Goal: Communication & Community: Connect with others

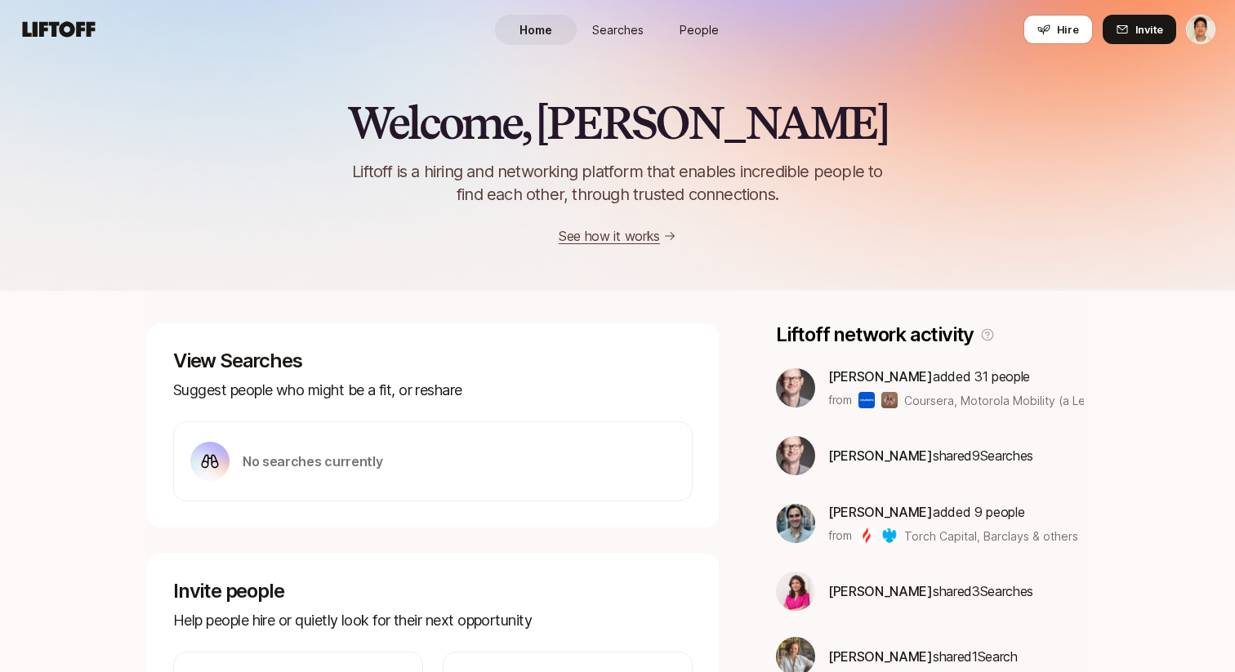
click at [687, 38] on link "People" at bounding box center [699, 30] width 82 height 30
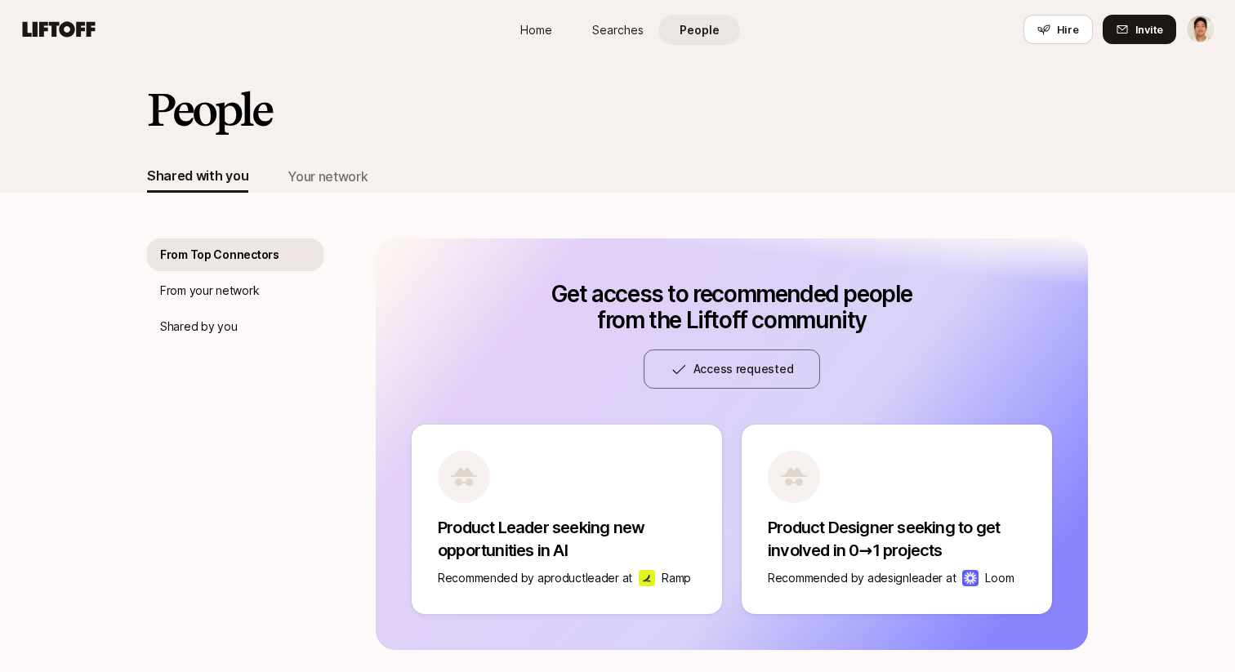
scroll to position [89, 0]
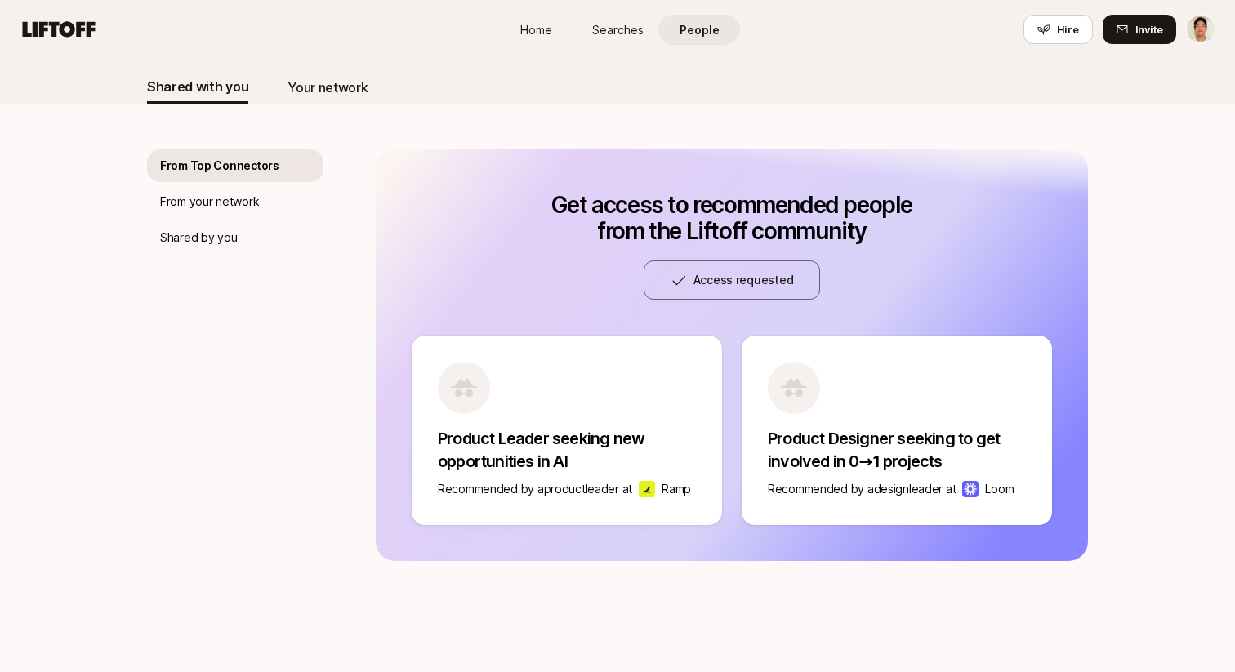
click at [294, 88] on div "Your network" at bounding box center [328, 87] width 80 height 21
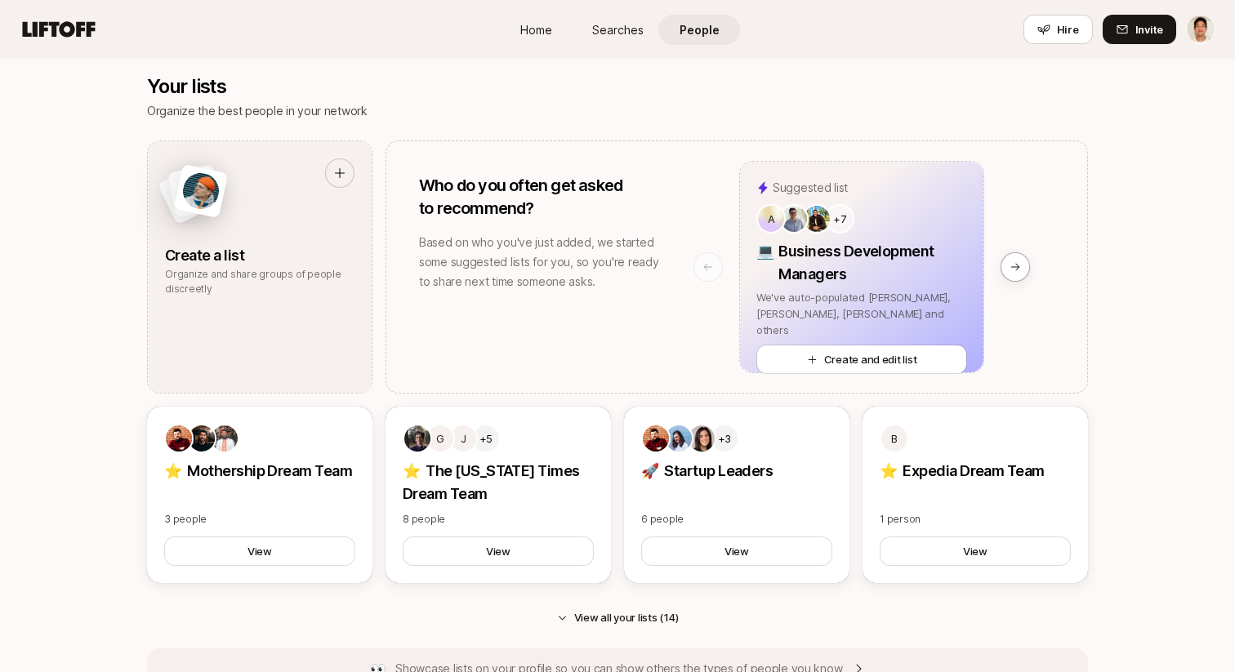
scroll to position [1244, 0]
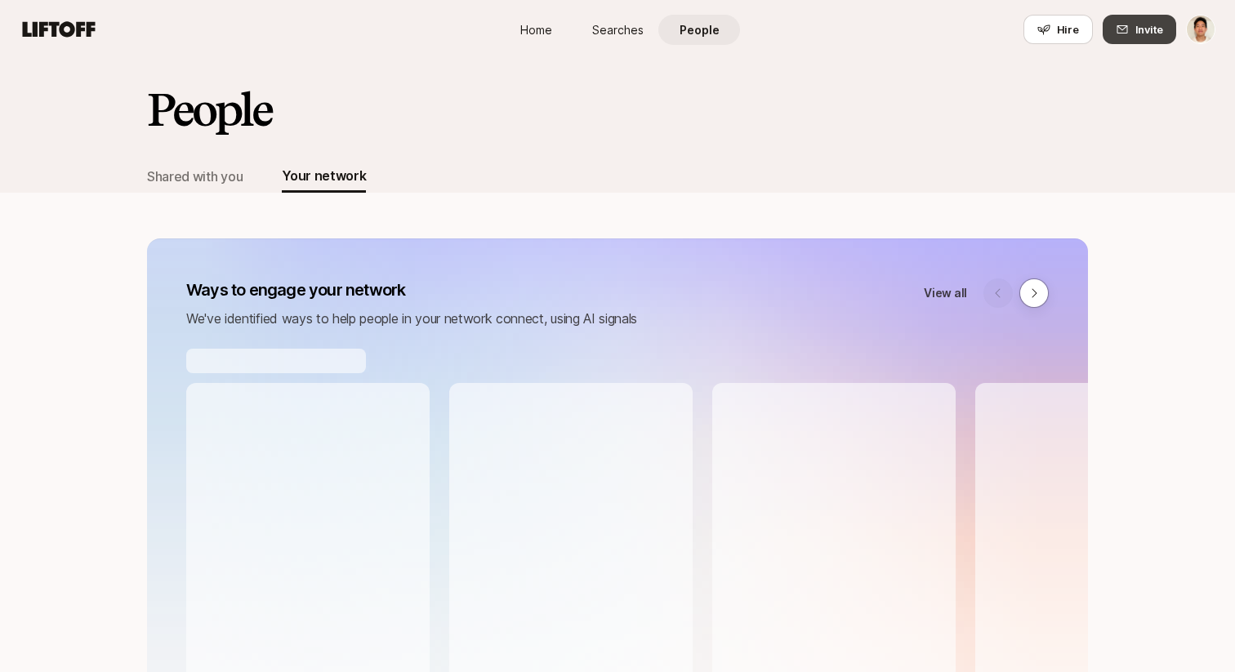
click at [1131, 28] on button "Invite" at bounding box center [1140, 29] width 74 height 29
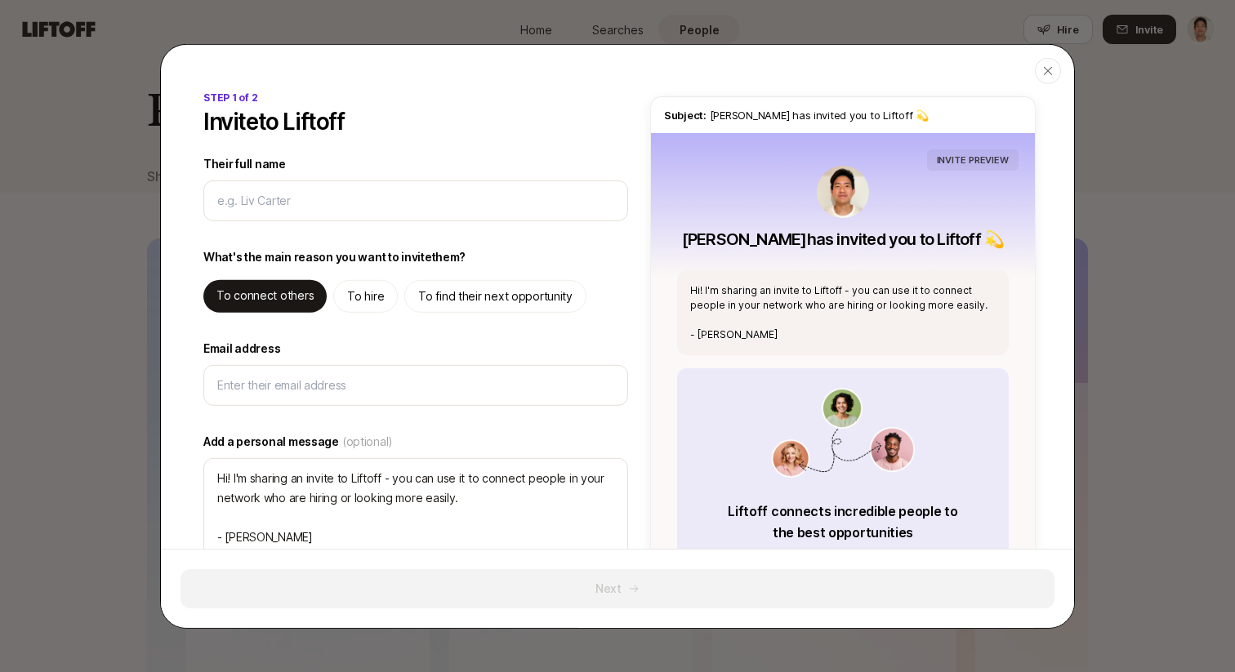
type textarea "x"
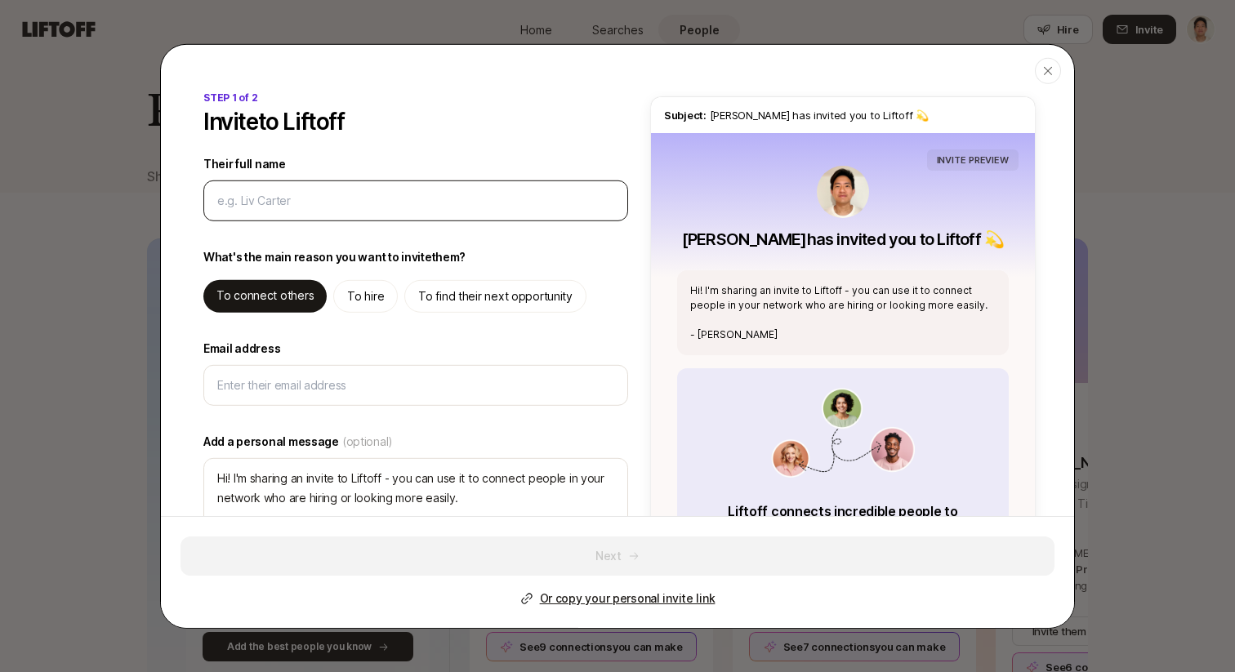
type input "f"
type textarea "x"
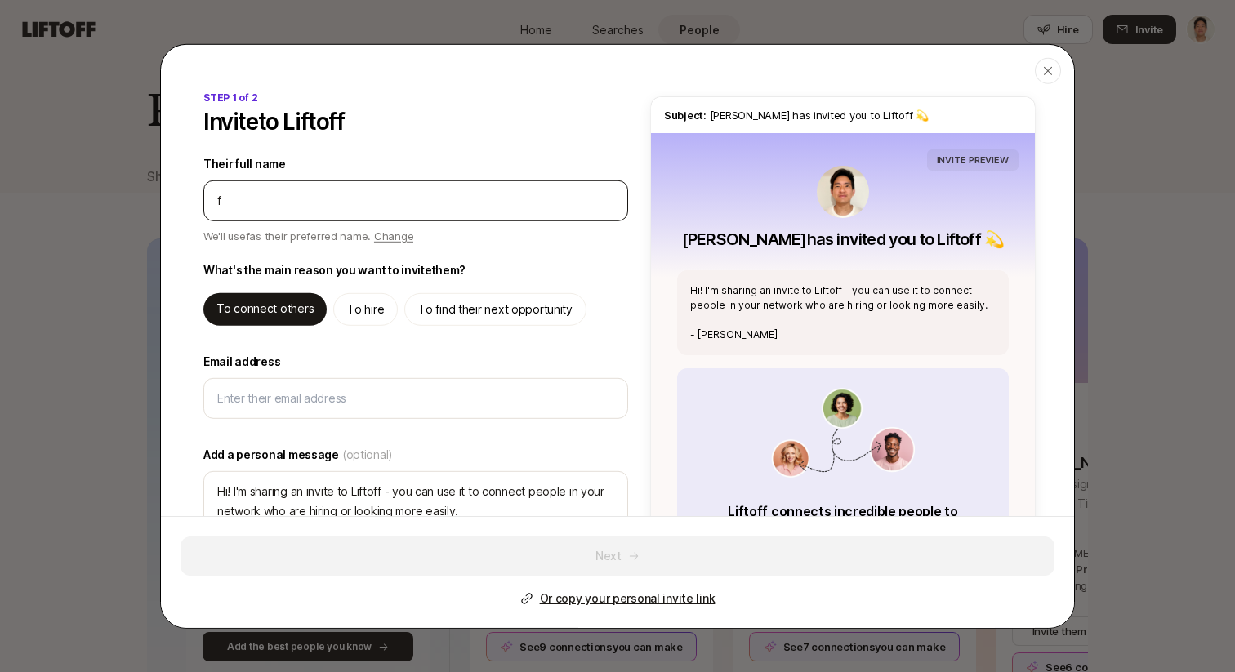
type input "fr"
type textarea "x"
type input "fri"
type textarea "x"
type input "frie"
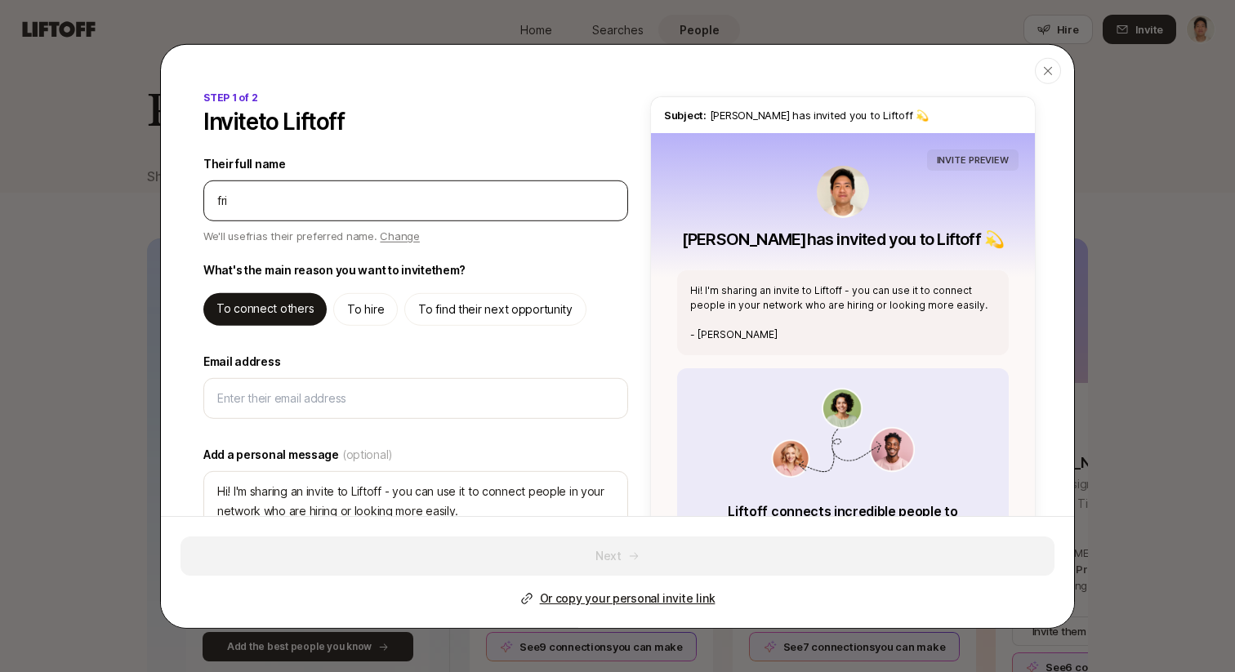
type textarea "x"
type input "frien"
type textarea "x"
type input "friend"
type textarea "x"
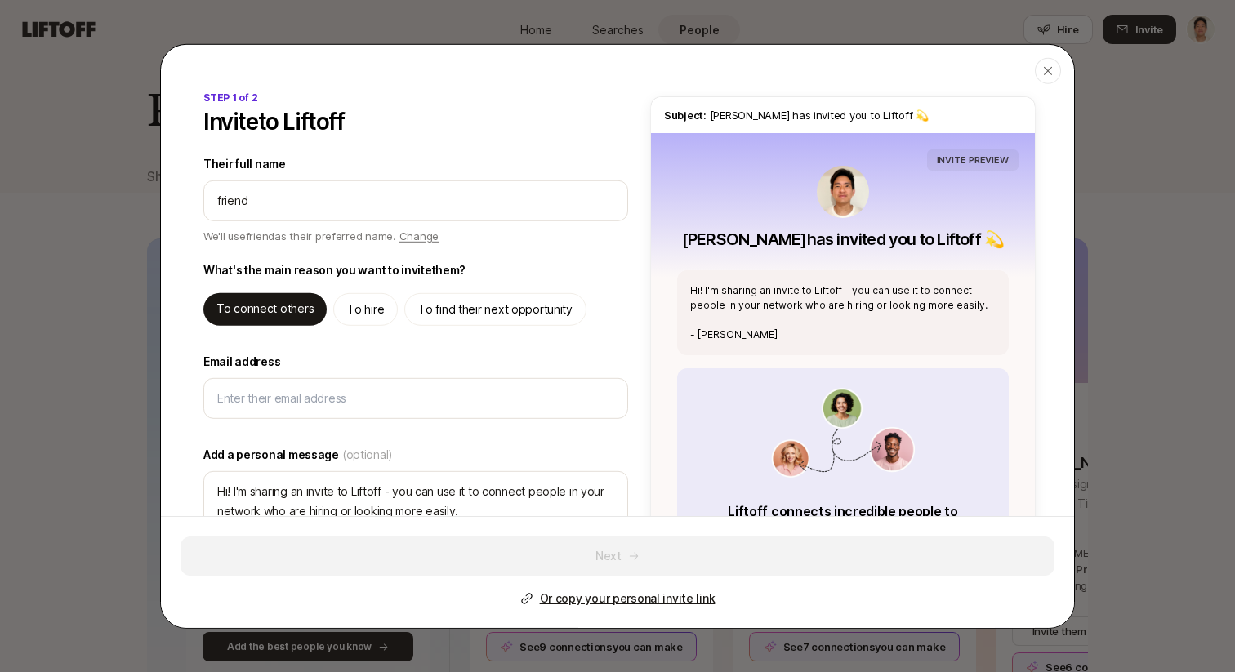
type input "friend@"
type textarea "x"
type input "friend@g"
type textarea "x"
type input "friend@gm"
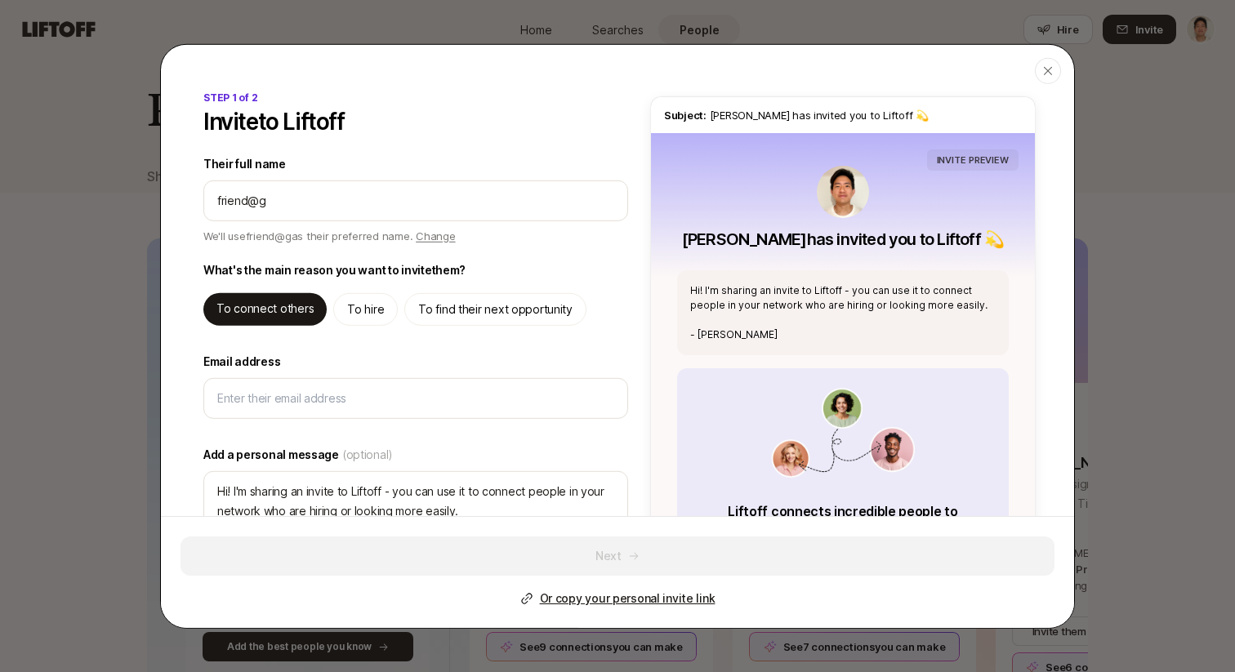
type textarea "x"
type input "friend@gma"
type textarea "x"
type input "friend@gmai"
type textarea "x"
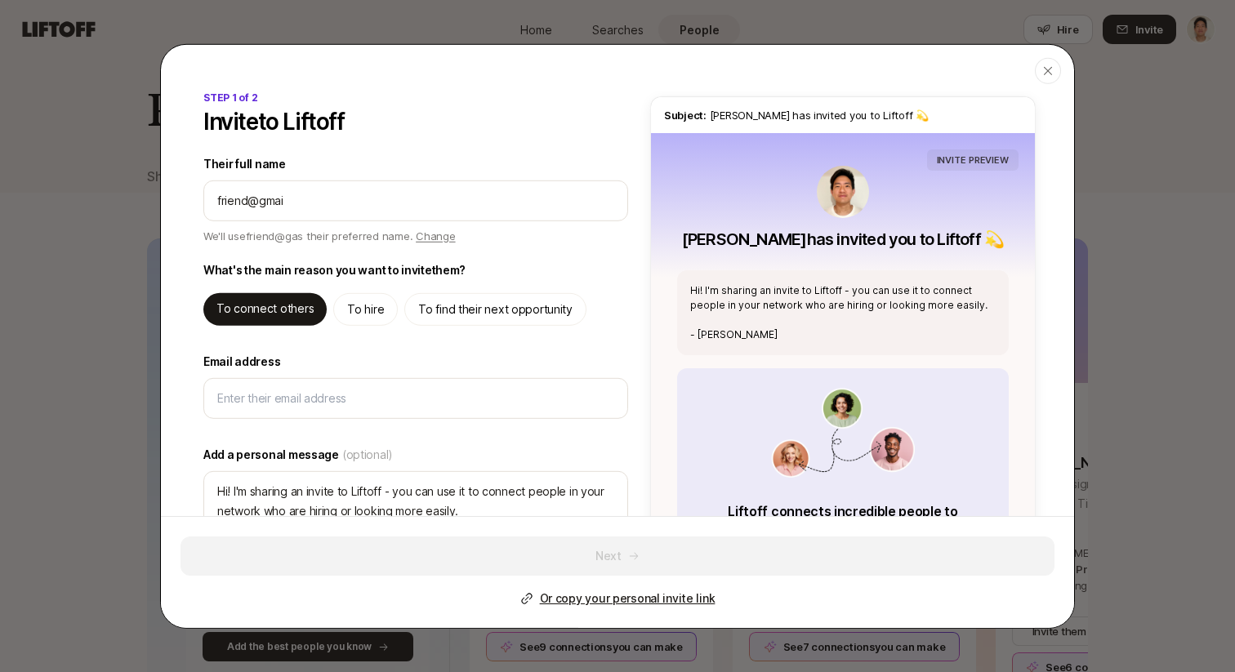
type input "friend@gmail"
type textarea "x"
type input "friend@gmail."
type textarea "x"
type input "friend@gmail.c"
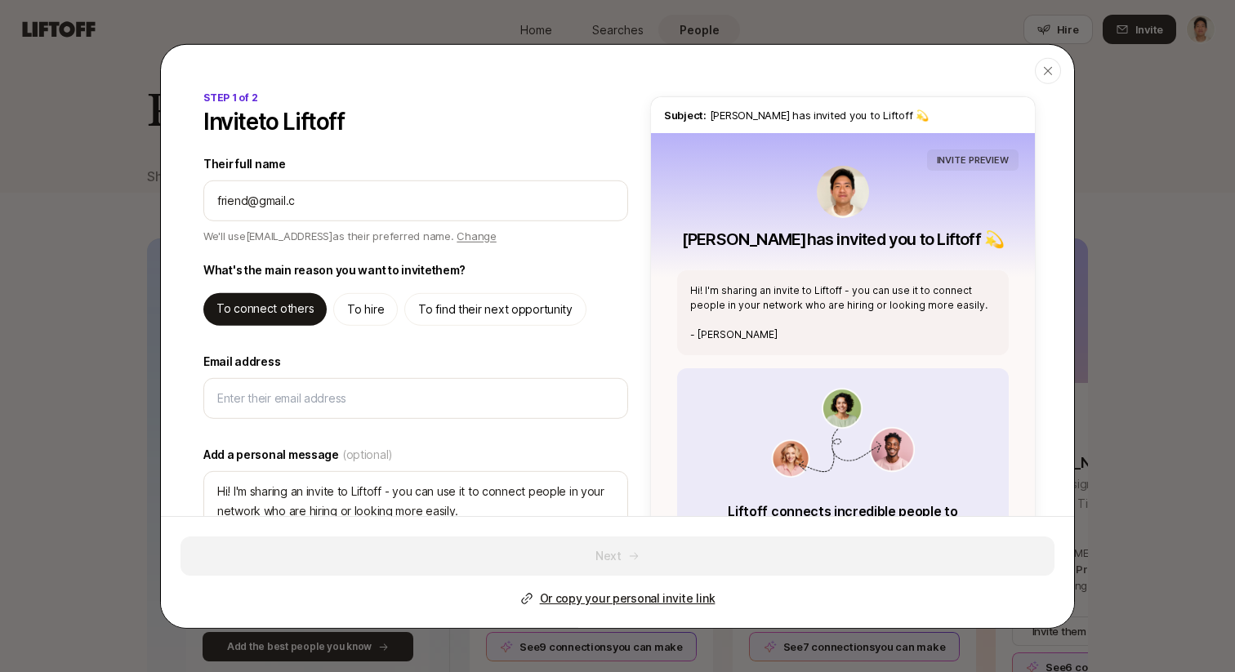
type textarea "x"
type input "friend@gmail.co"
type textarea "x"
type input "friend@gmail.com"
type textarea "x"
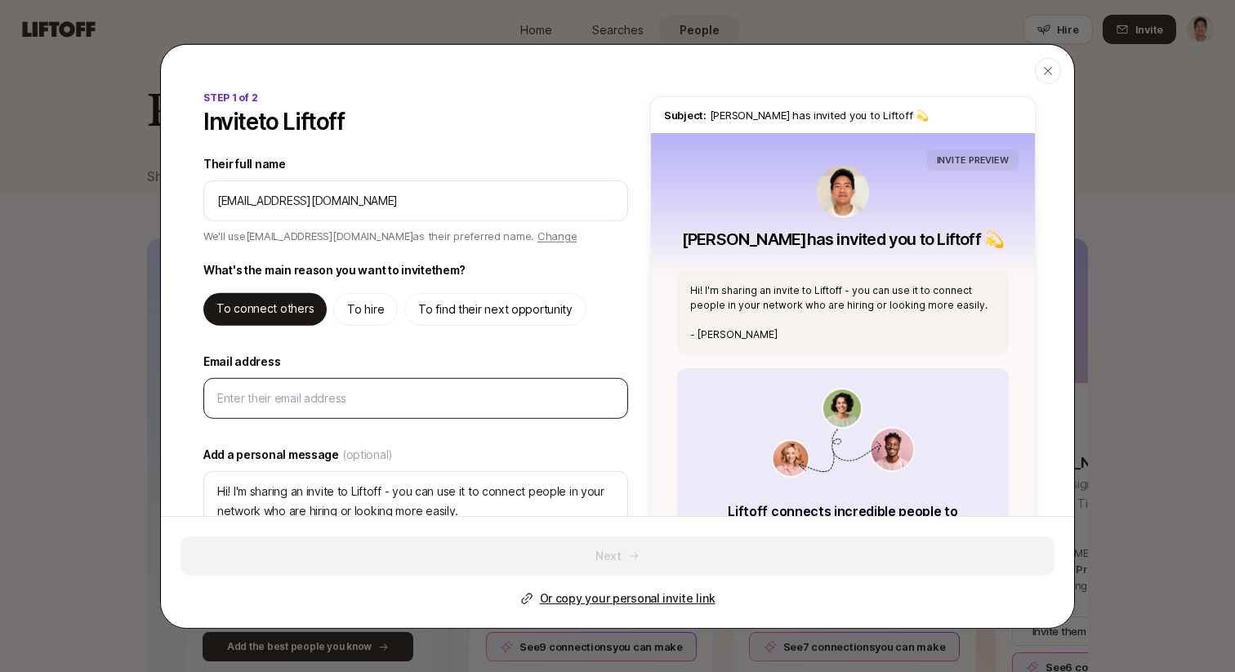
type input "friend@gmail.com"
type textarea "Hi friend@gmail.com! I'm sharing an invite to Liftoff - you can use it to conne…"
type textarea "x"
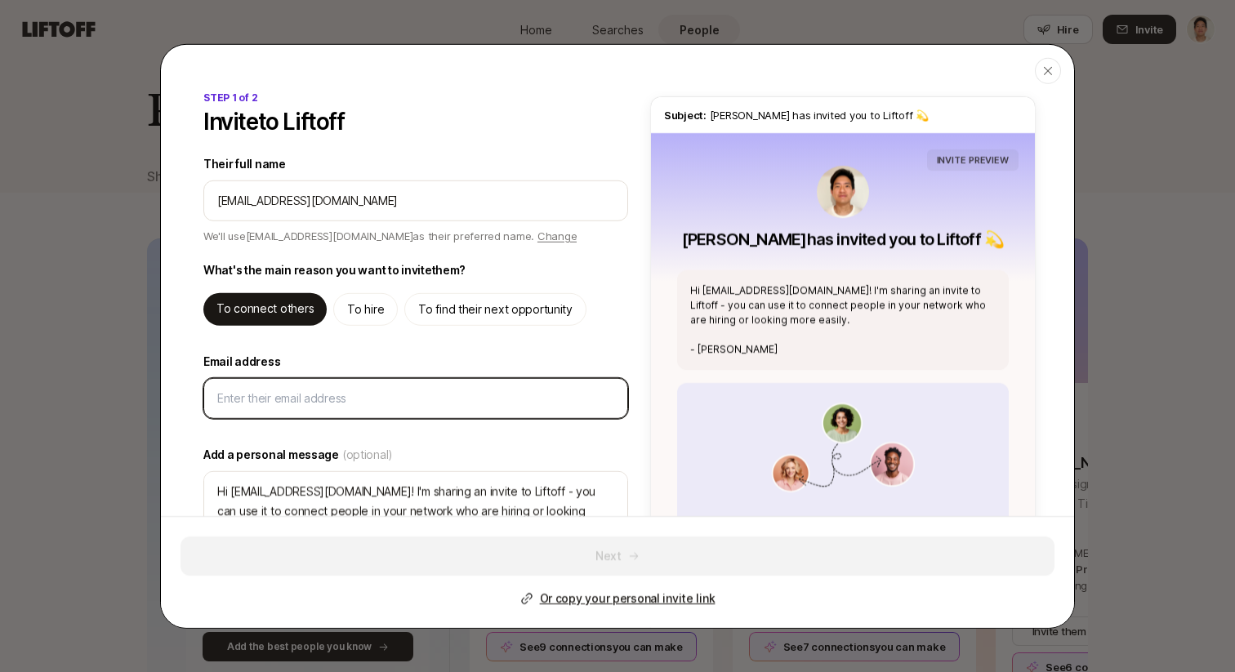
click at [306, 391] on input "Email address" at bounding box center [415, 398] width 397 height 20
type input "a"
type textarea "x"
type input "as"
type textarea "x"
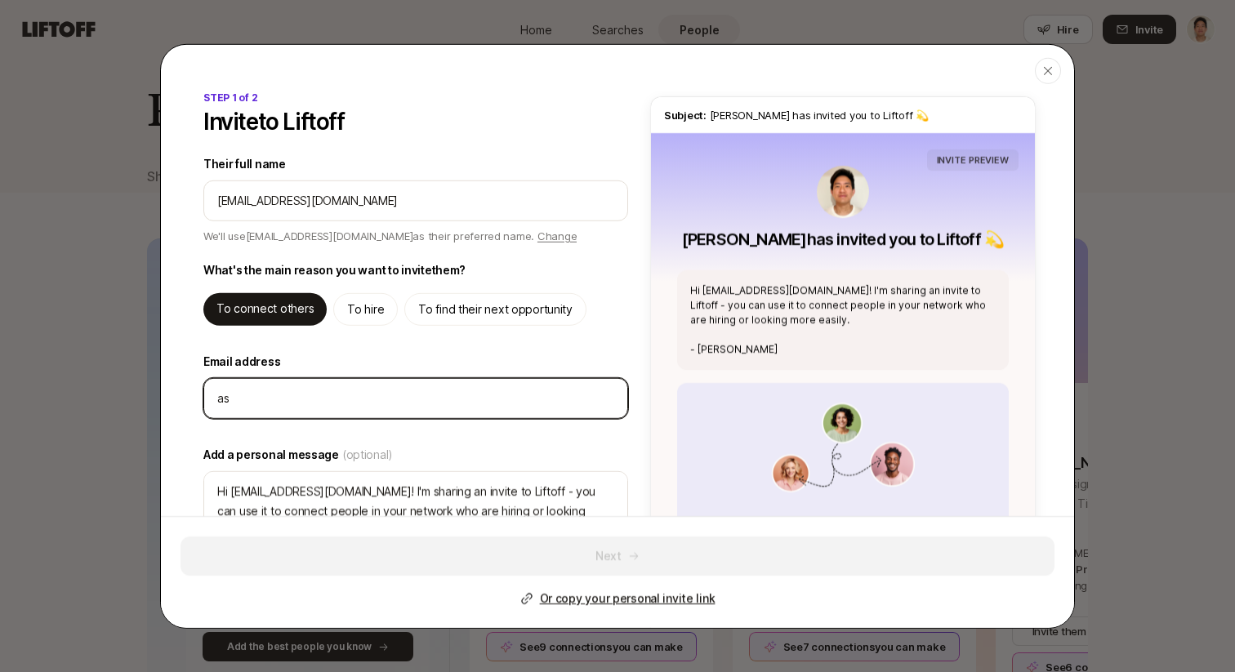
type input "asd"
type textarea "x"
type input "asdg"
type textarea "x"
type input "asdga"
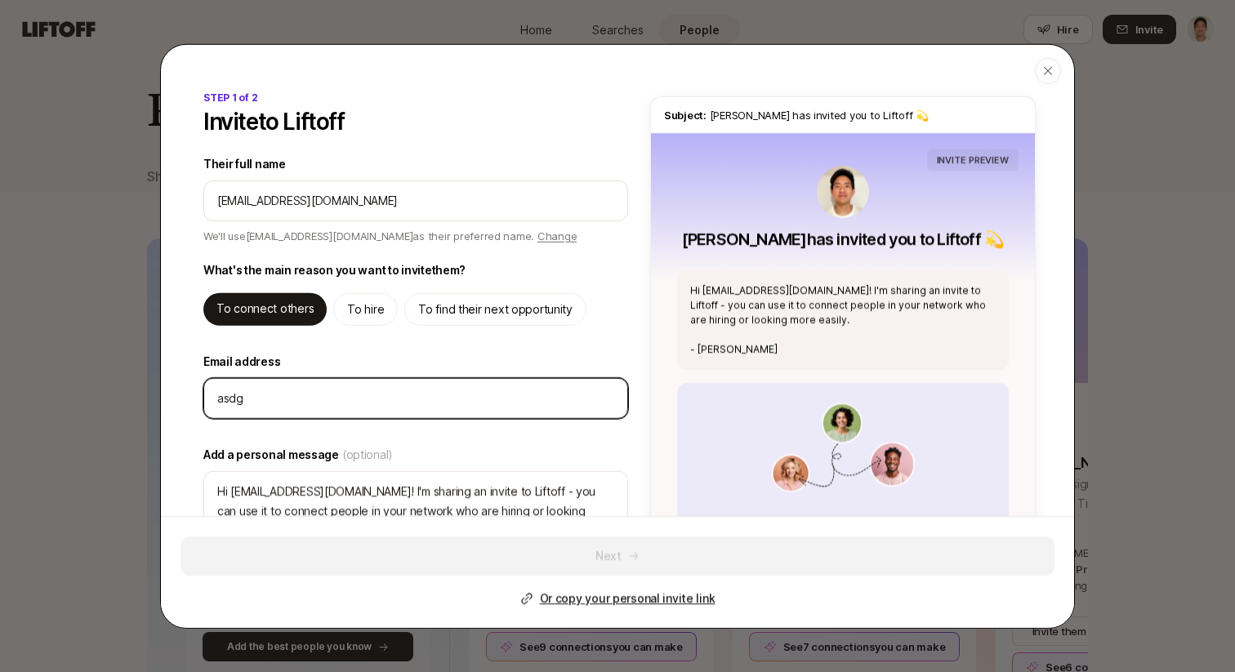
type textarea "x"
type input "asdgas"
type textarea "x"
type input "asdgasd"
type textarea "x"
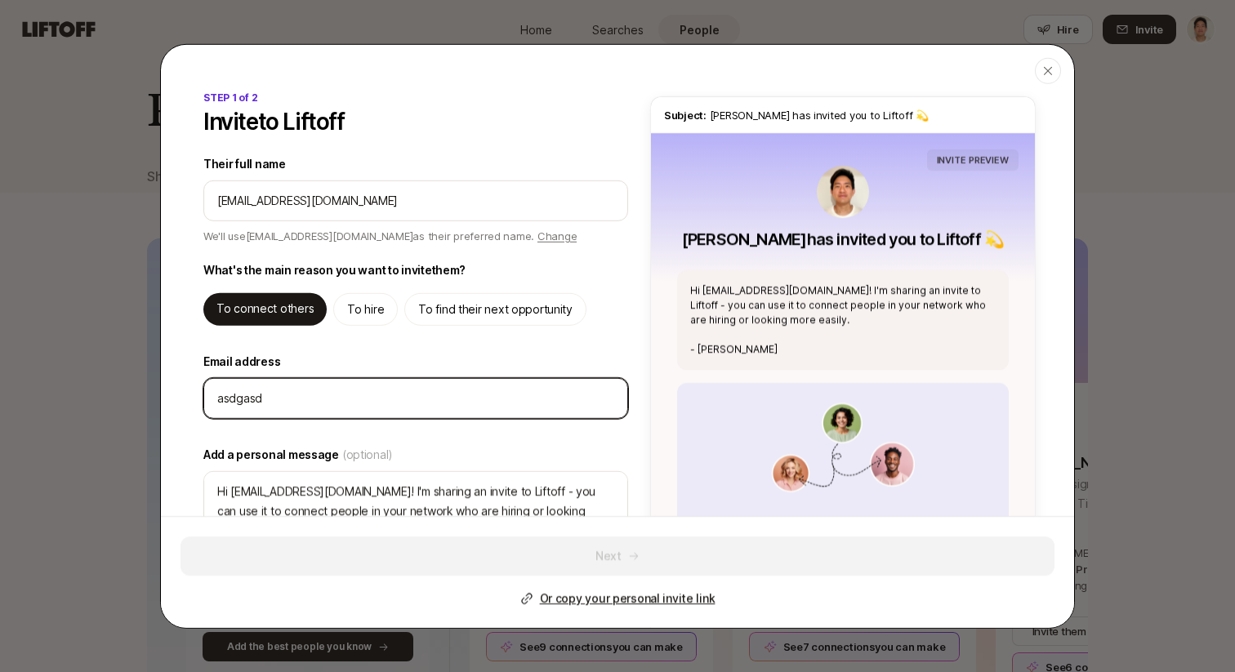
type input "asdgasdf"
type textarea "x"
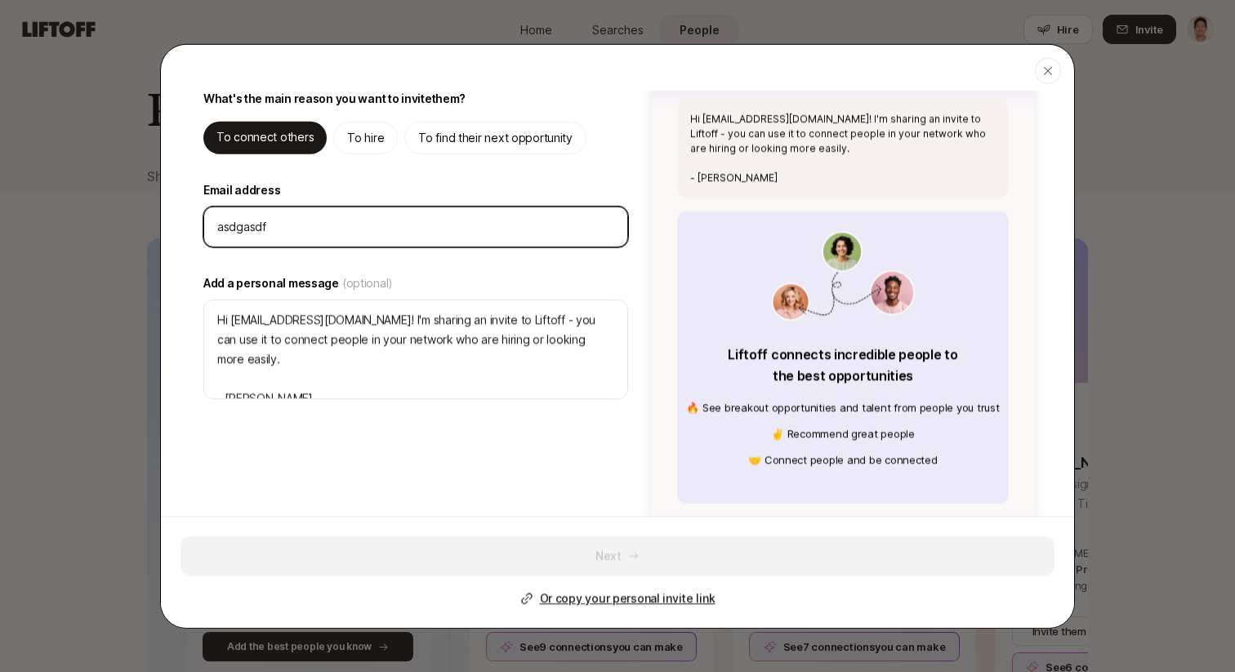
scroll to position [251, 0]
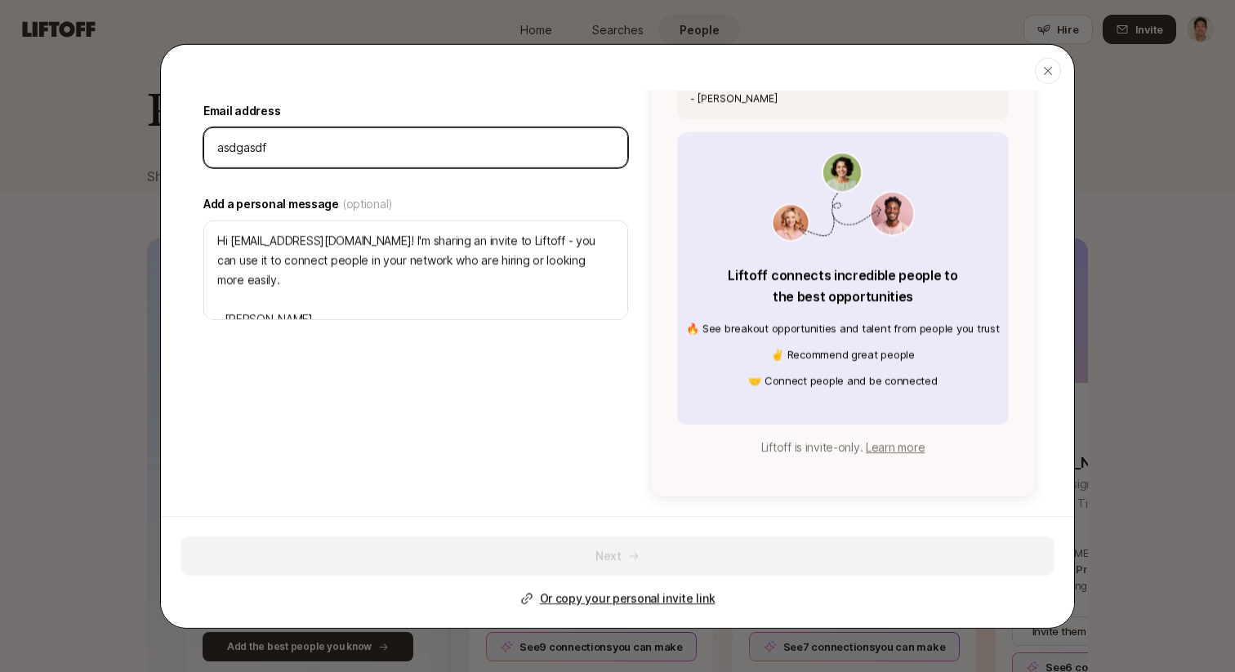
type input "asdgasdf@"
type textarea "x"
type input "asdgasdf@g"
type textarea "x"
type input "asdgasdf@gm"
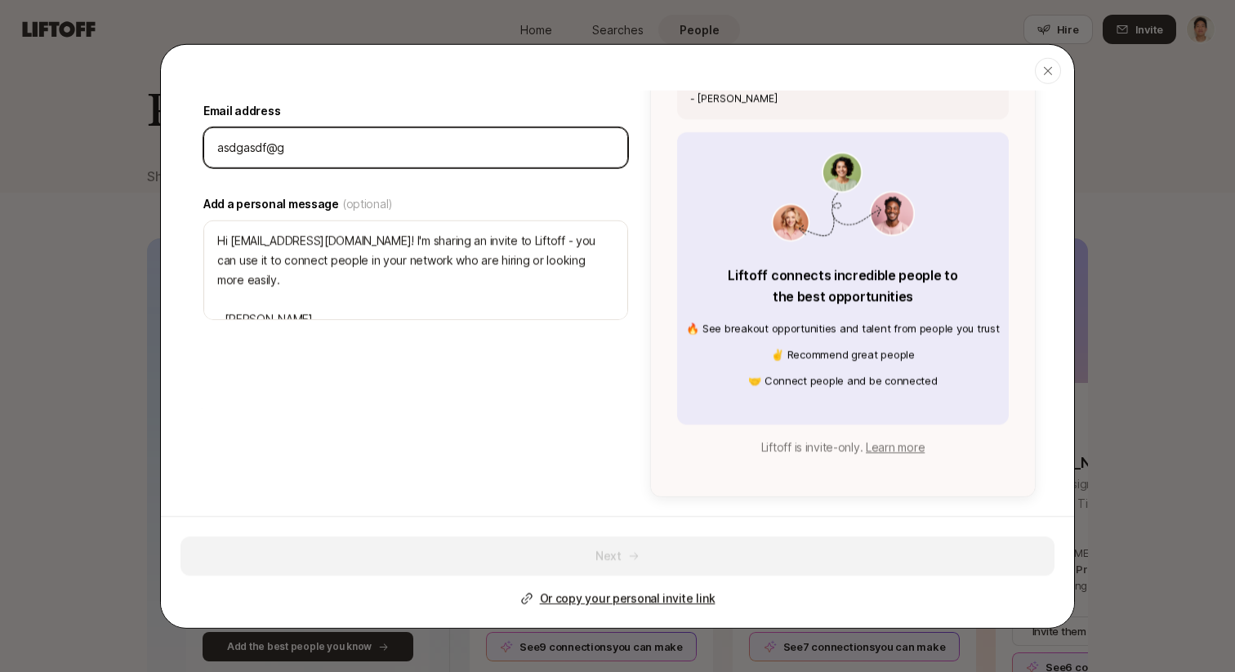
type textarea "x"
type input "asdgasdf@gma"
type textarea "x"
type input "asdgasdf@gmai"
type textarea "x"
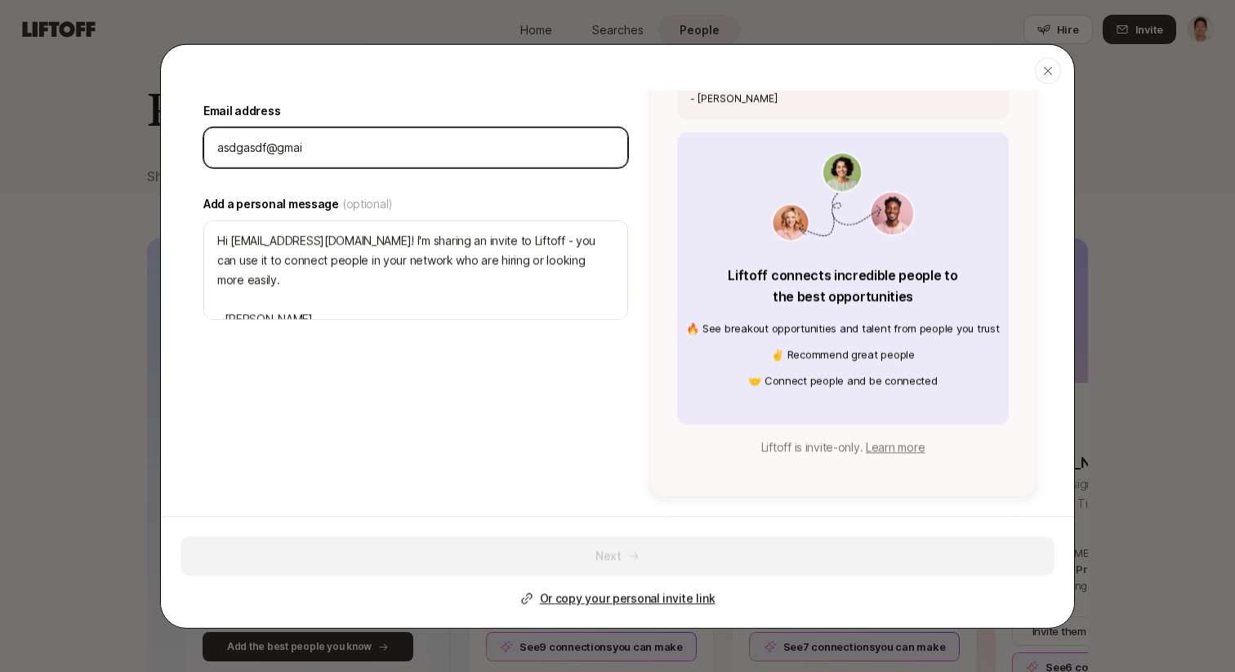
type input "asdgasdf@gmail"
type textarea "x"
type input "asdgasdf@gmail."
type textarea "x"
type input "asdgasdf@gmail.c"
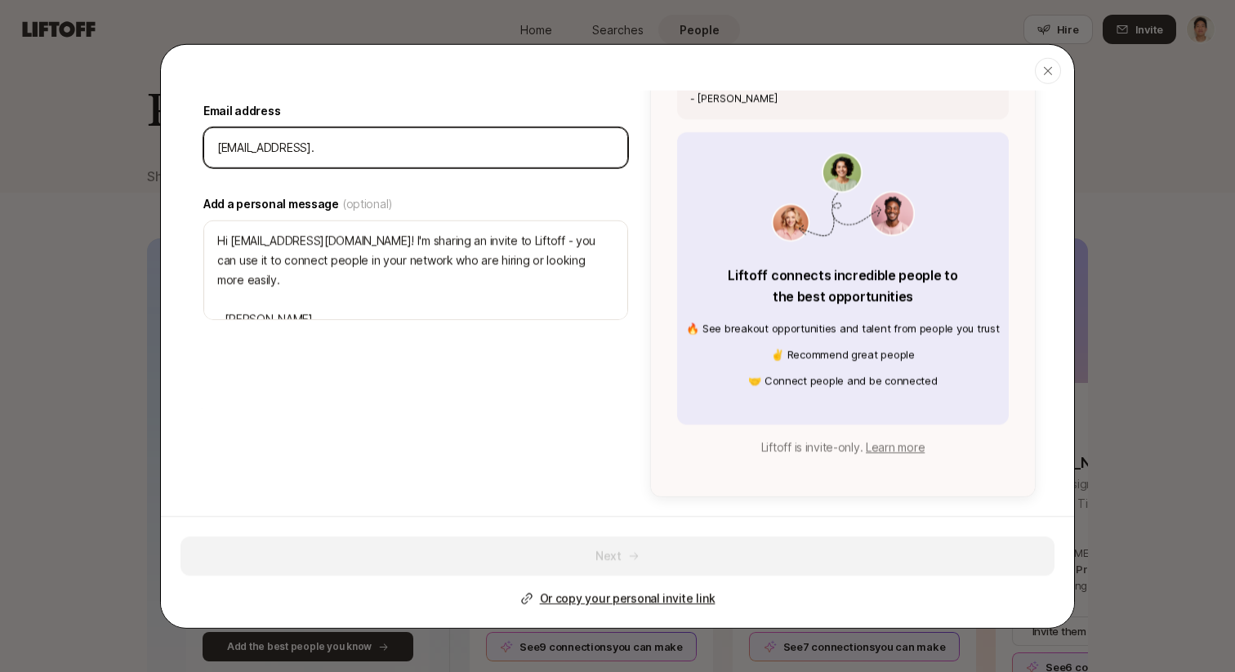
type textarea "x"
type input "asdgasdf@gmail.co"
type textarea "x"
type input "asdgasdf@gmail.com"
type textarea "x"
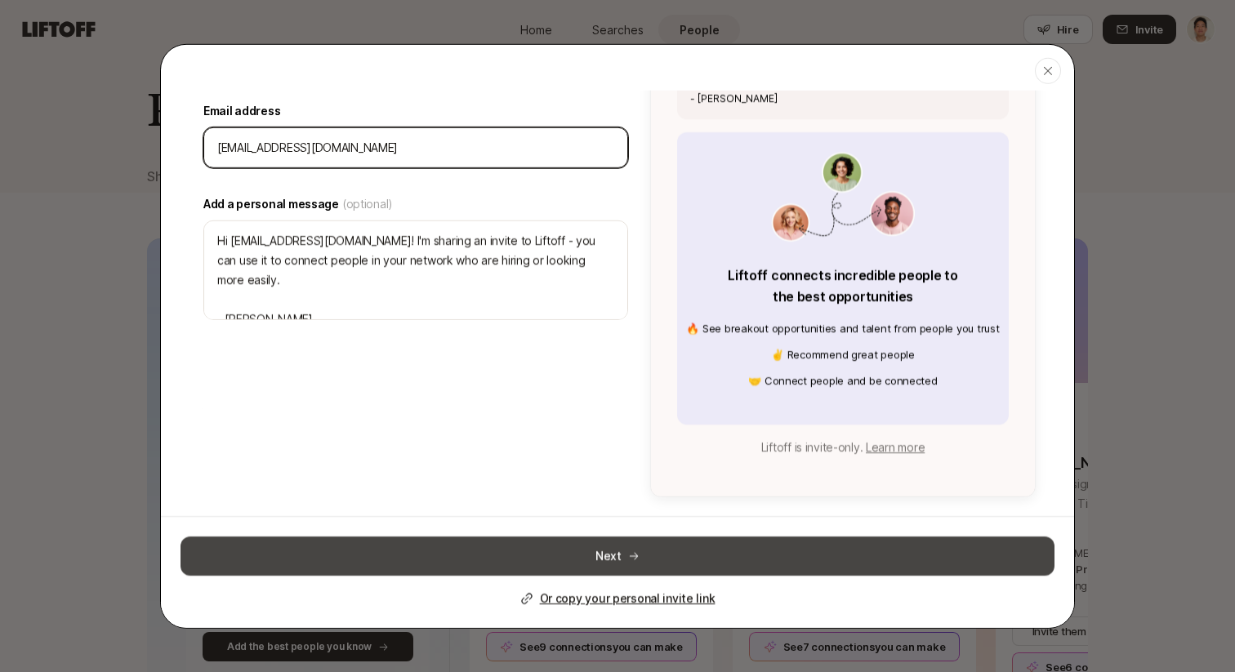
type input "asdgasdf@gmail.com"
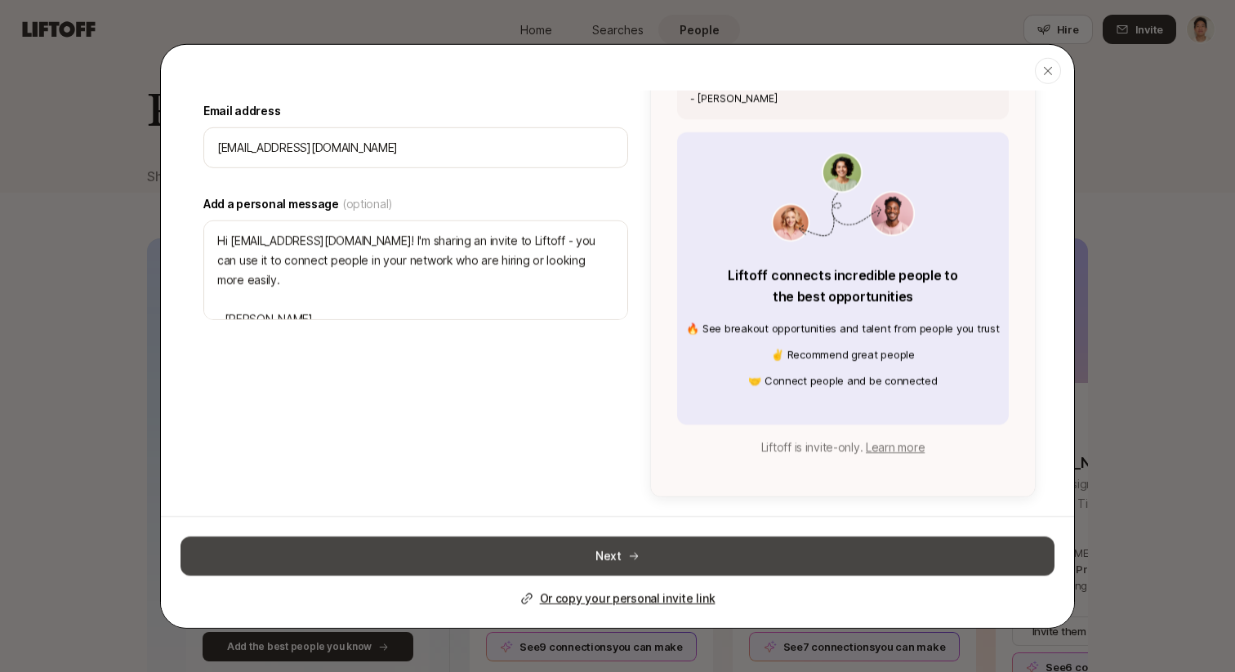
click at [528, 557] on button "Next" at bounding box center [618, 556] width 874 height 39
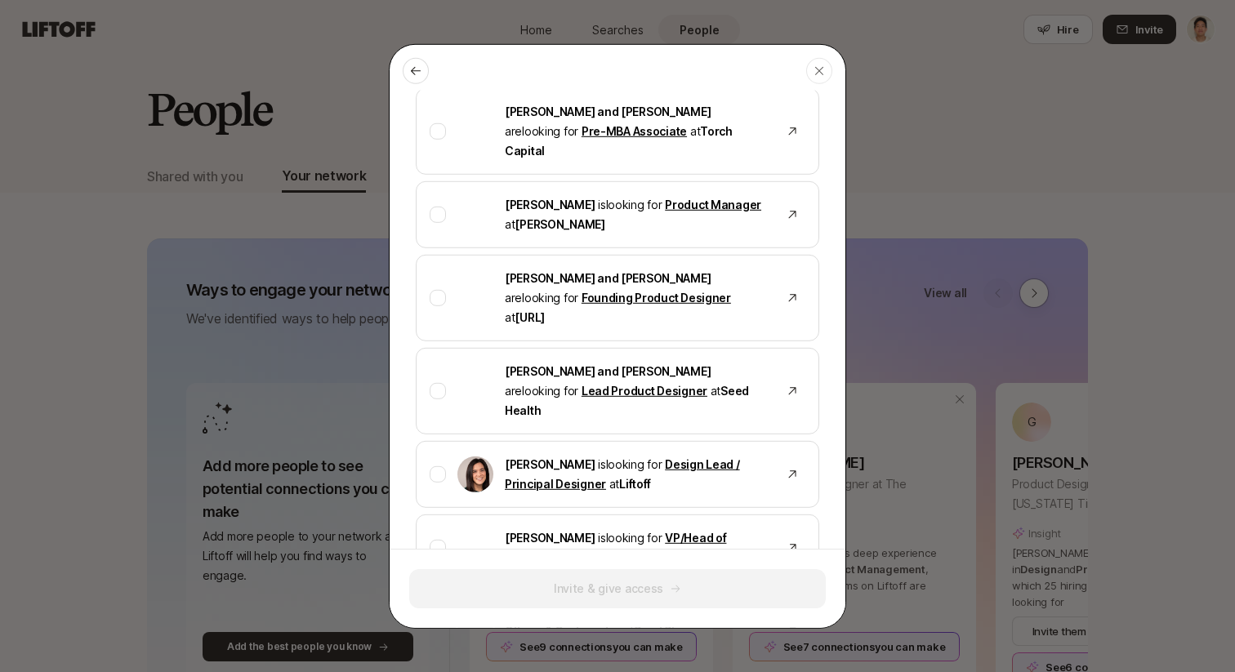
scroll to position [0, 0]
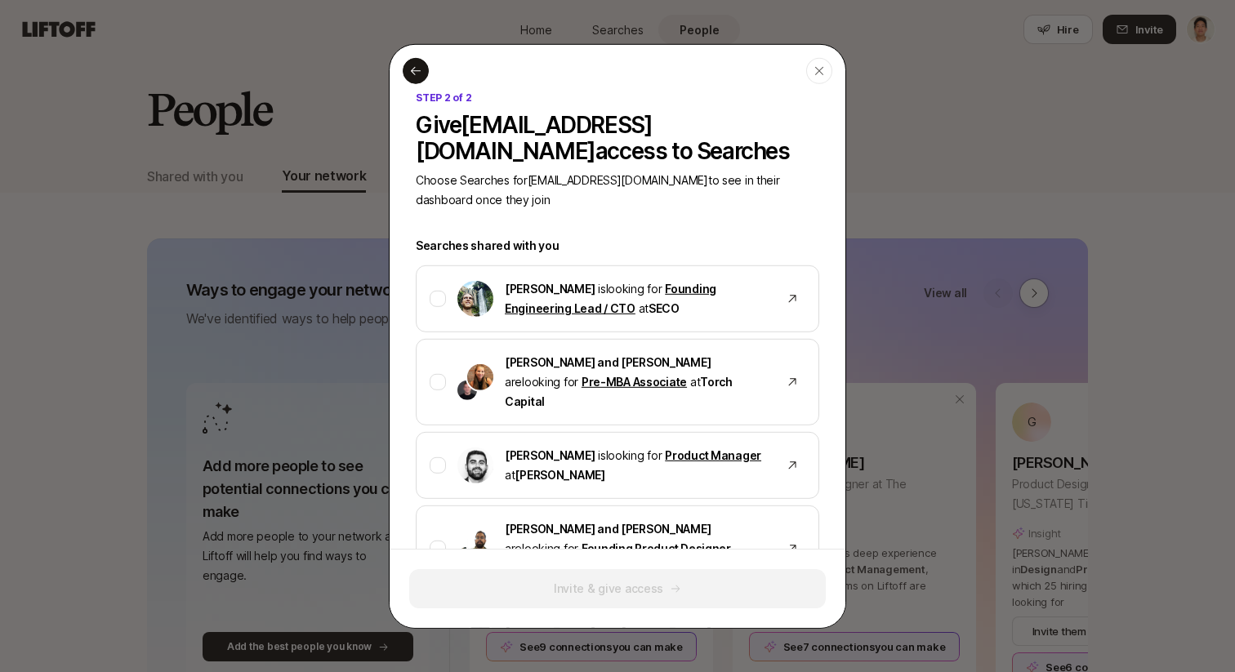
click at [415, 63] on div at bounding box center [416, 70] width 26 height 26
type textarea "x"
